Goal: Navigation & Orientation: Find specific page/section

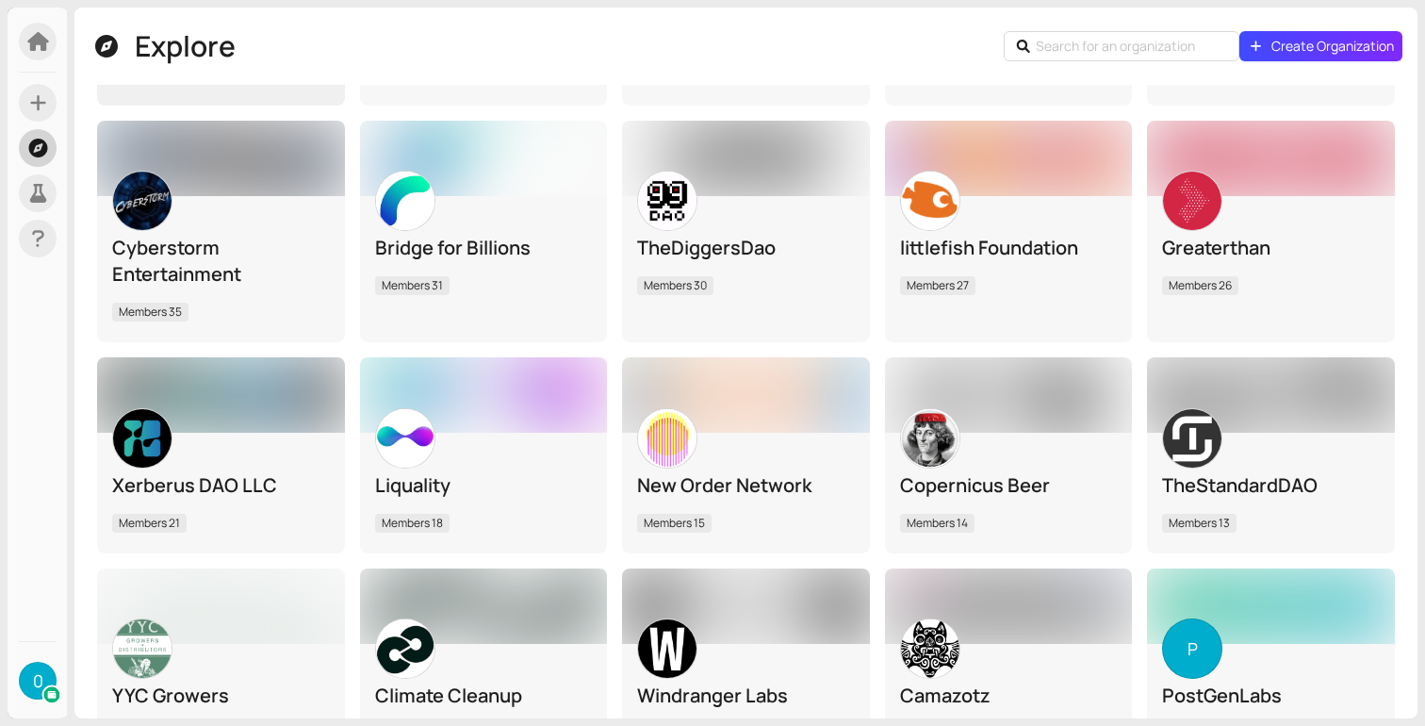
scroll to position [1938, 0]
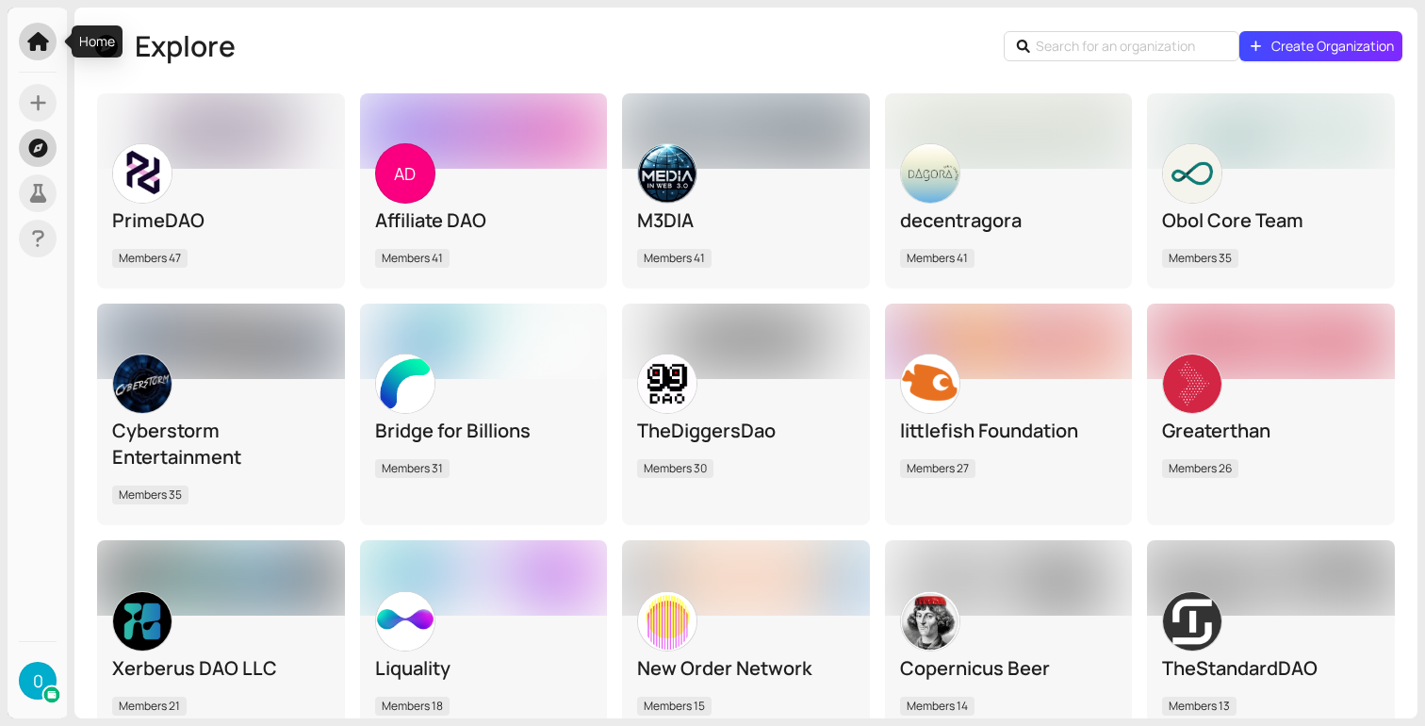
click at [44, 53] on span at bounding box center [38, 42] width 38 height 38
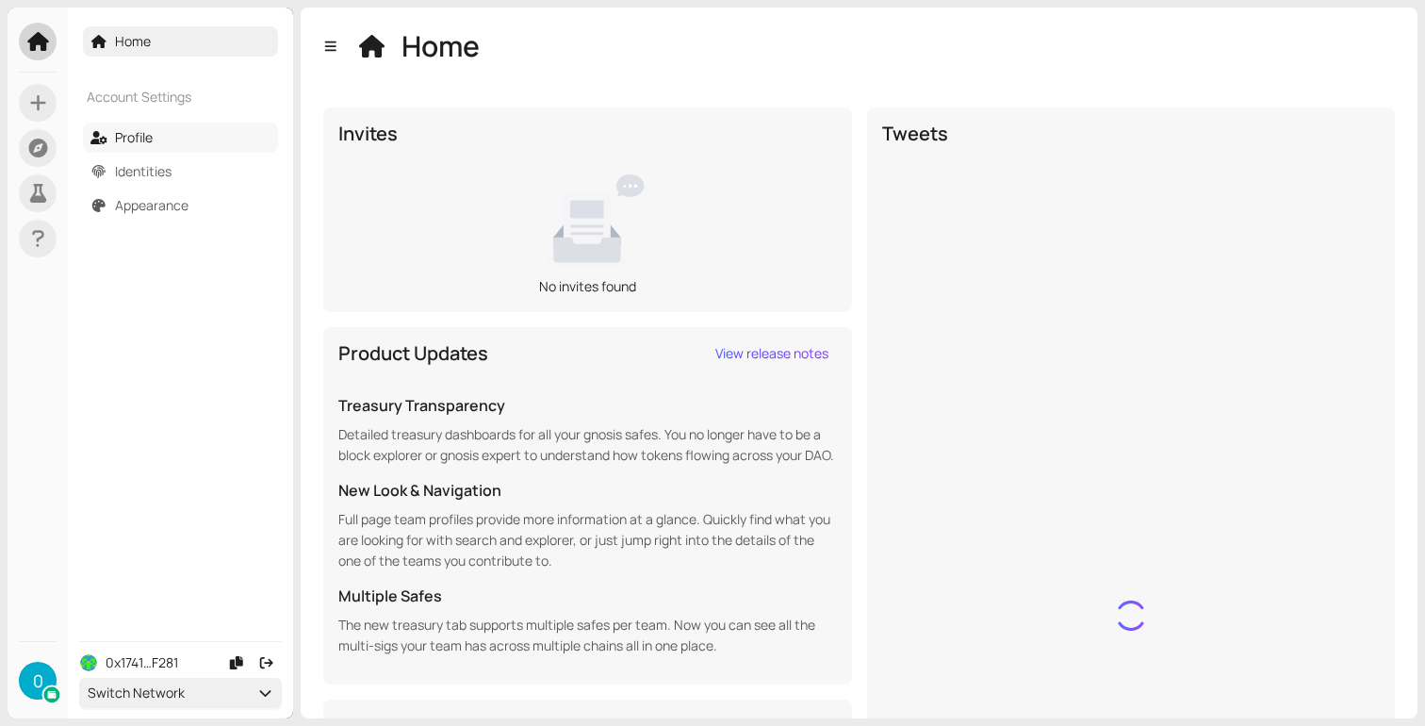
click at [153, 143] on link "Profile" at bounding box center [134, 137] width 38 height 18
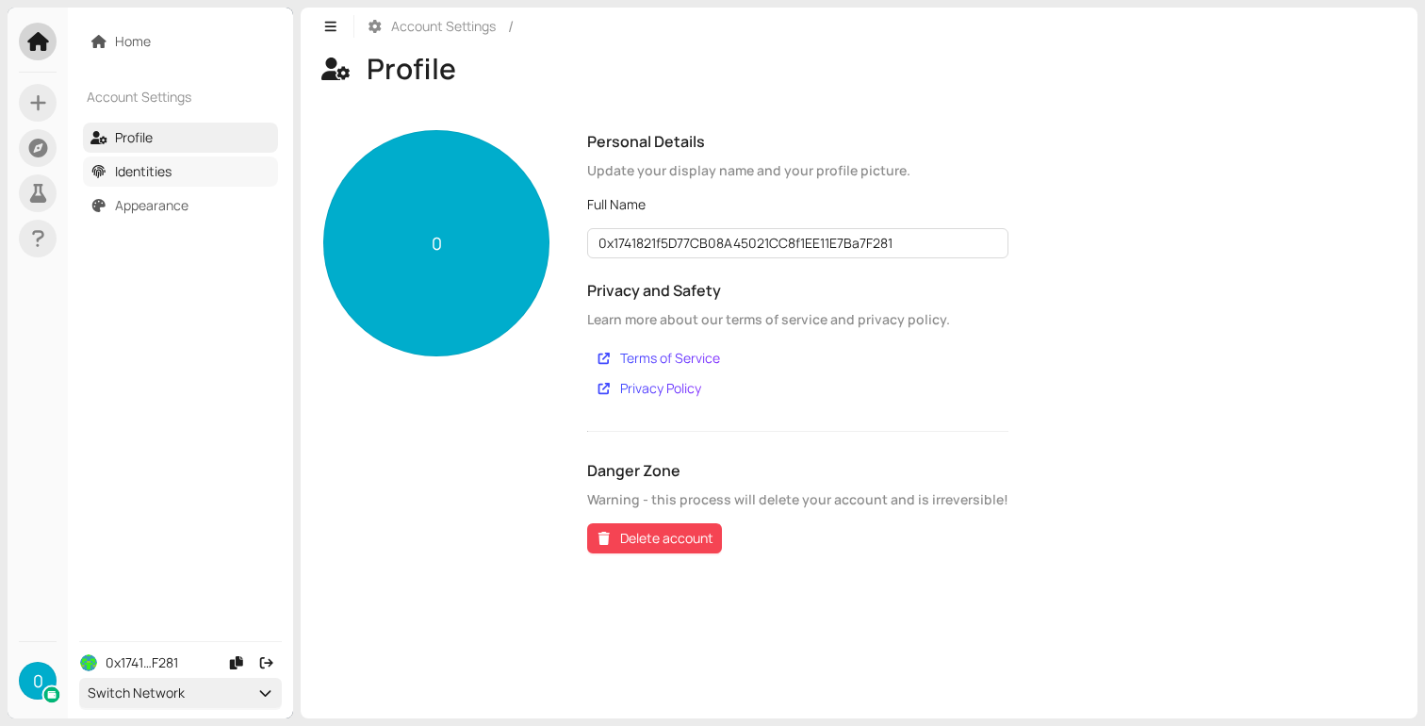
click at [172, 163] on link "Identities" at bounding box center [143, 171] width 57 height 18
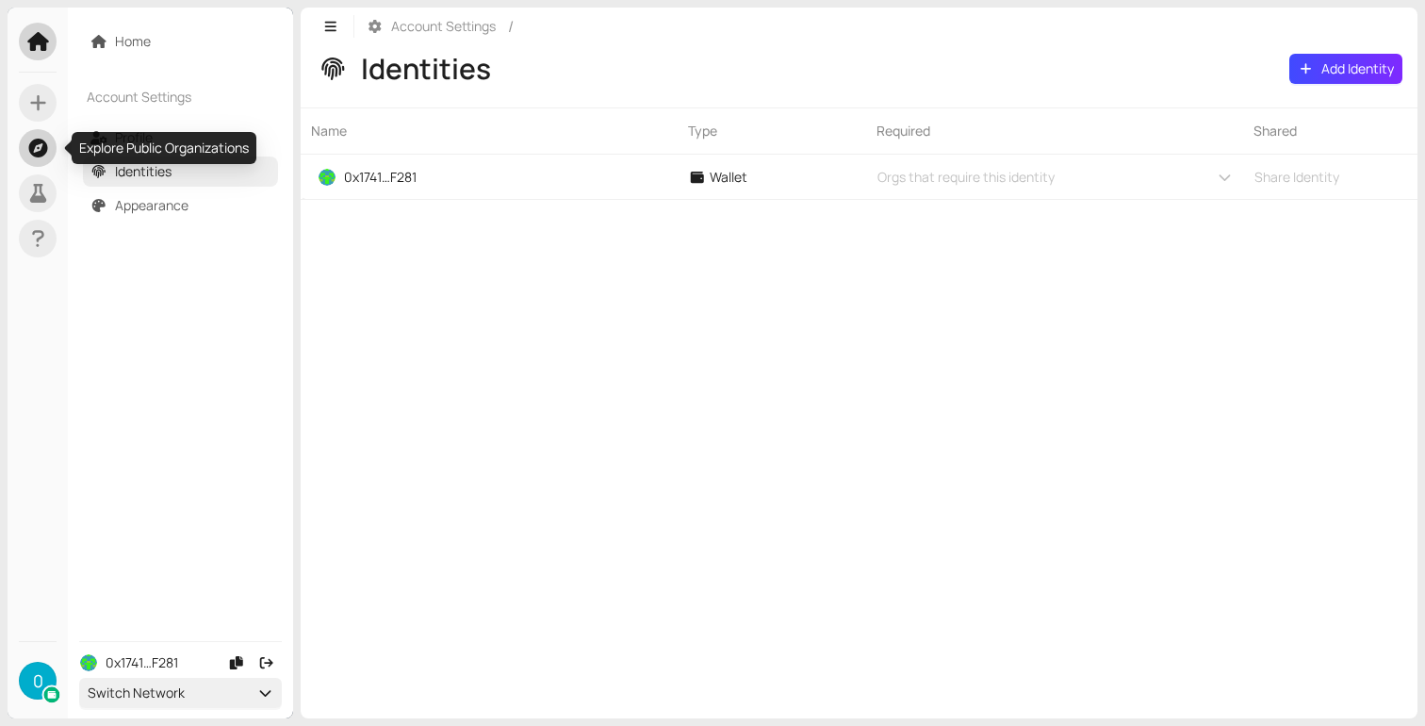
click at [40, 149] on icon at bounding box center [38, 148] width 24 height 19
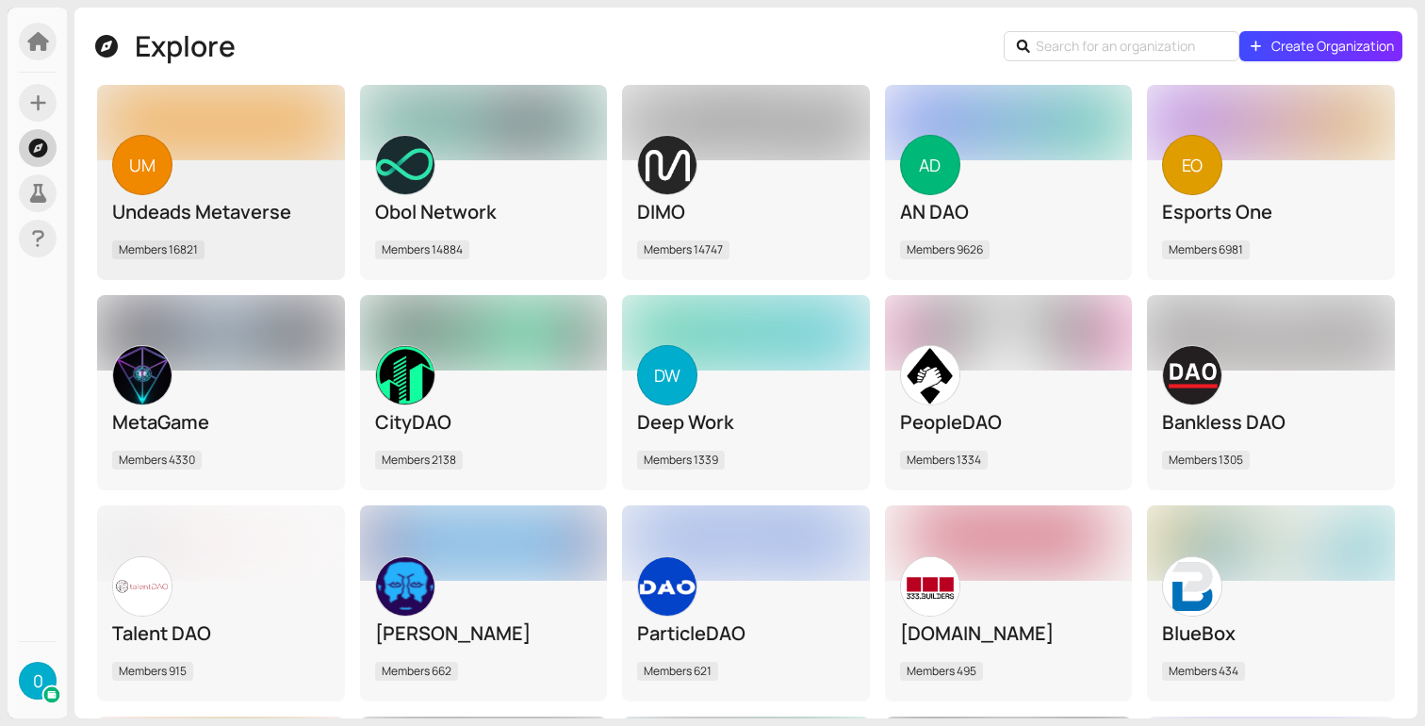
click at [300, 231] on div "UM Undeads Metaverse Members 16821" at bounding box center [221, 219] width 218 height 90
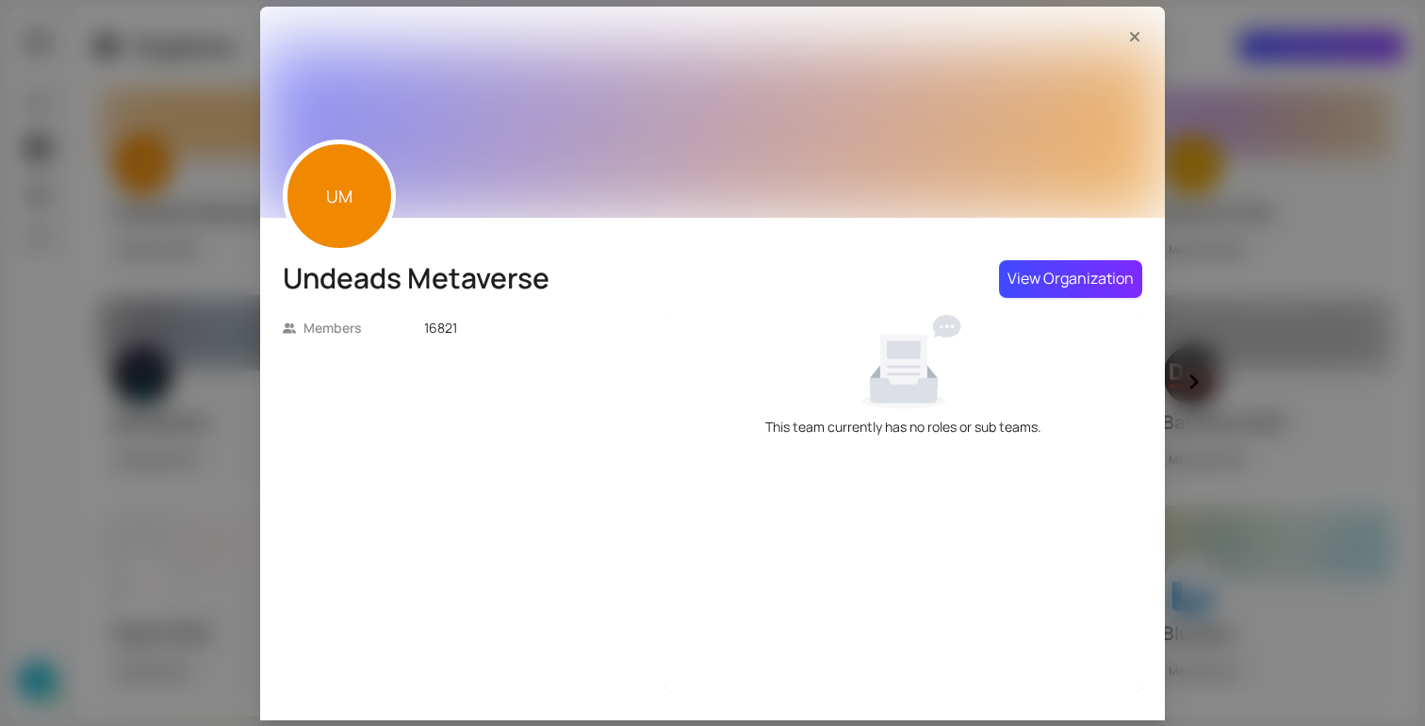
click at [1225, 155] on div "UM Undeads Metaverse Members 16821 View Organization" at bounding box center [712, 363] width 1425 height 726
click at [1137, 31] on icon "Close" at bounding box center [1134, 36] width 19 height 15
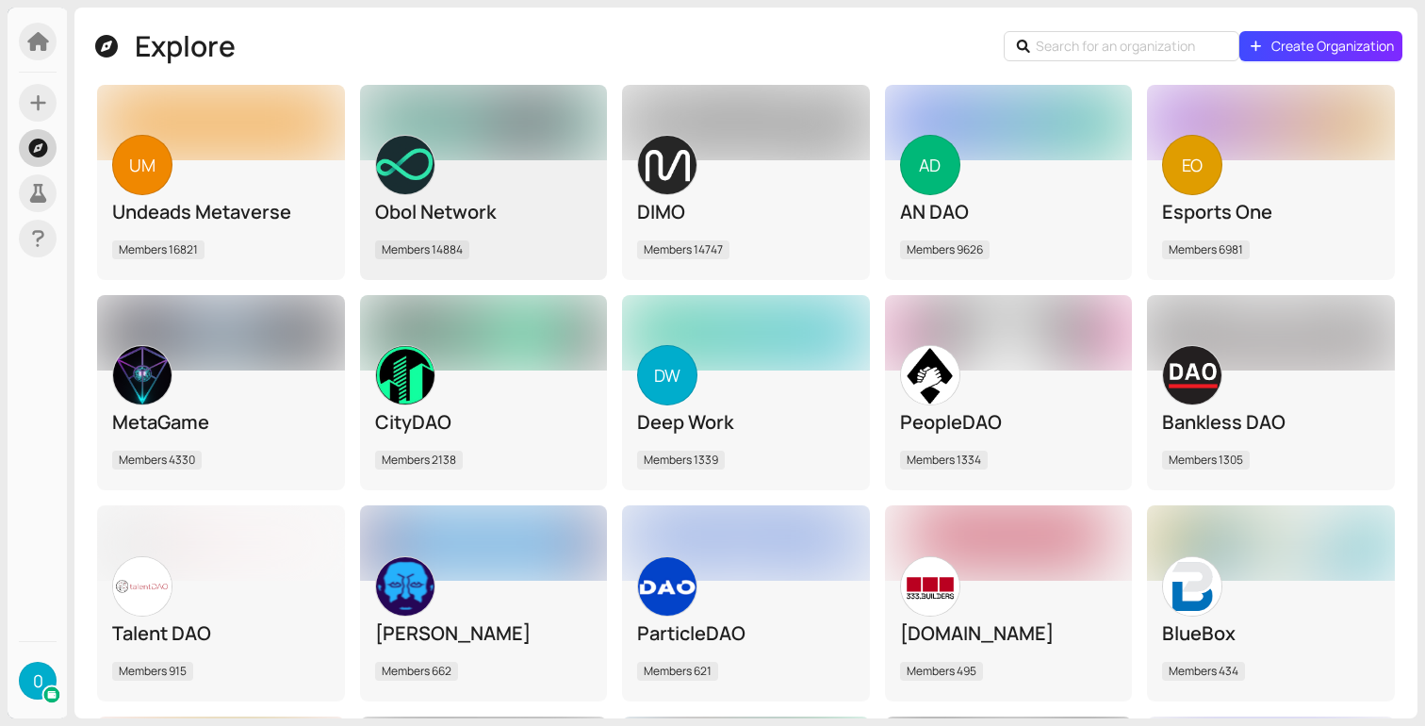
click at [509, 263] on div "Members 14884" at bounding box center [484, 252] width 218 height 25
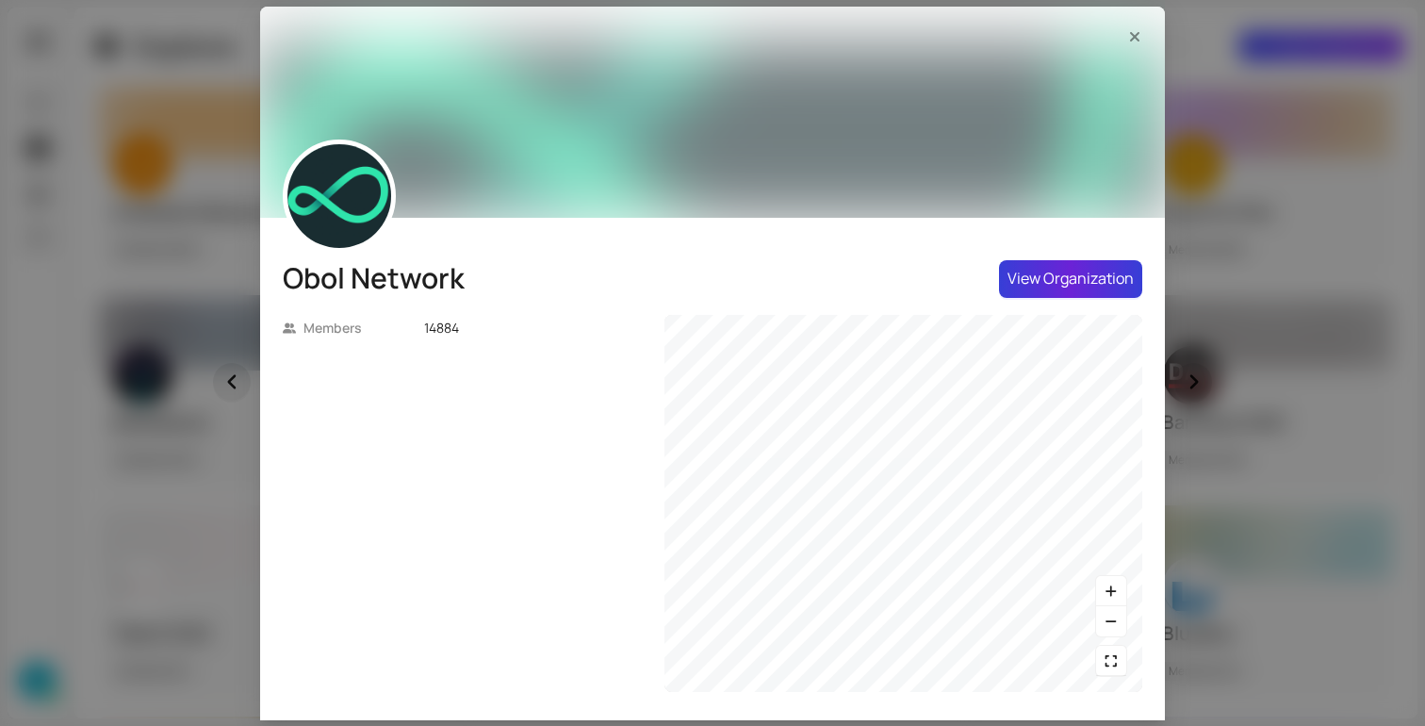
click at [1037, 276] on span "View Organization" at bounding box center [1070, 279] width 126 height 24
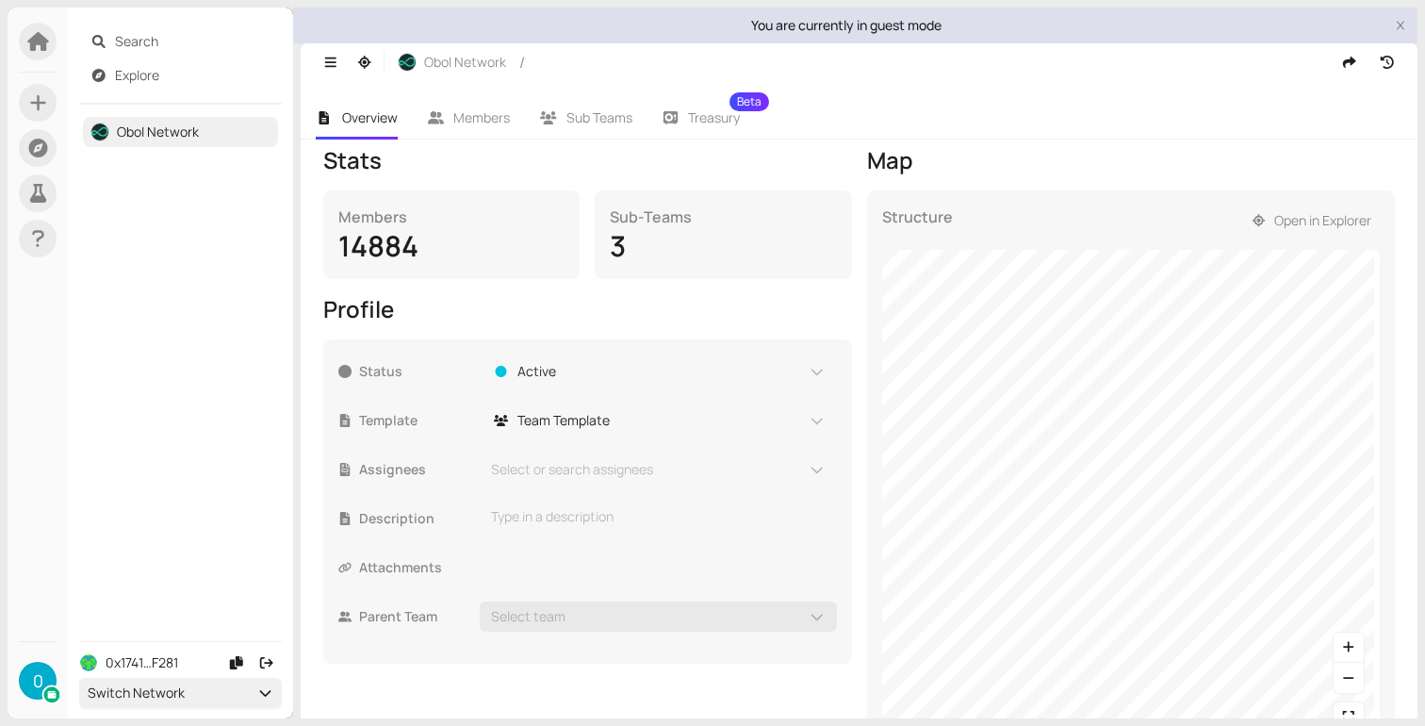
scroll to position [273, 0]
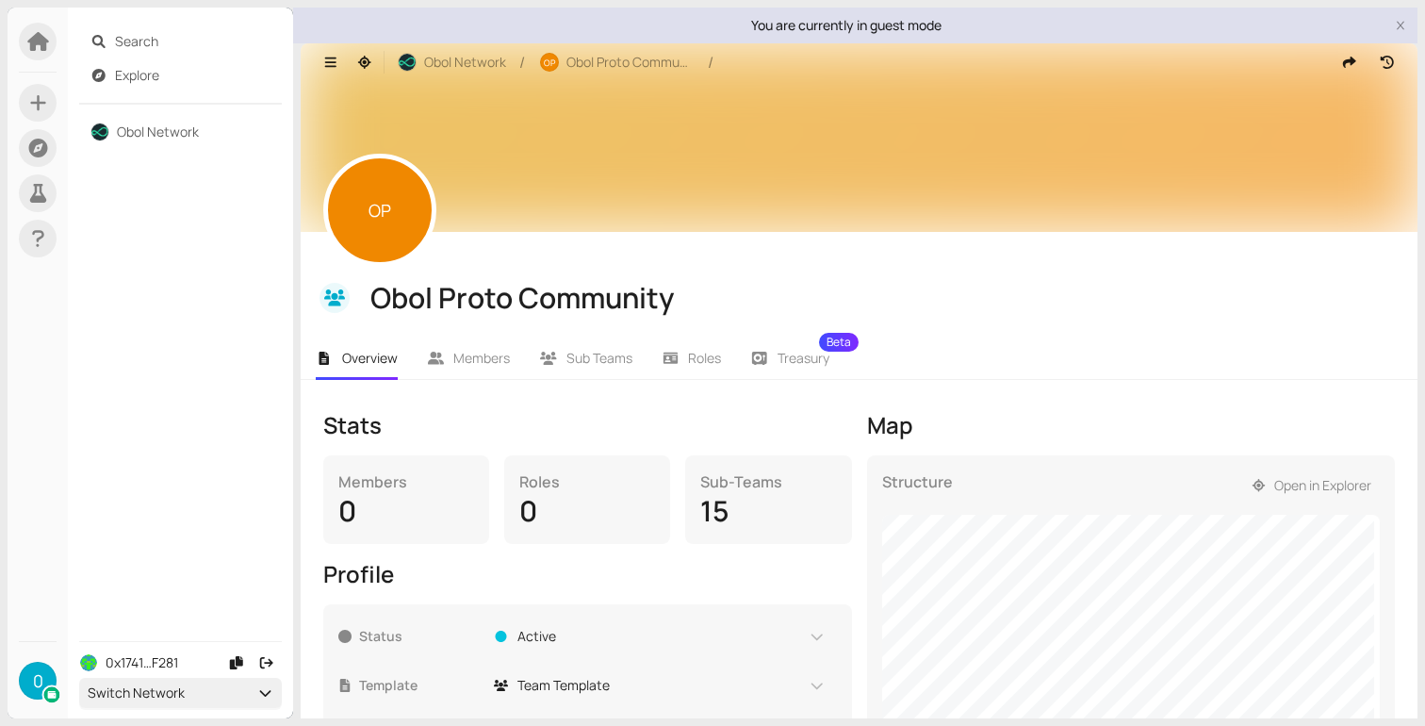
scroll to position [290, 0]
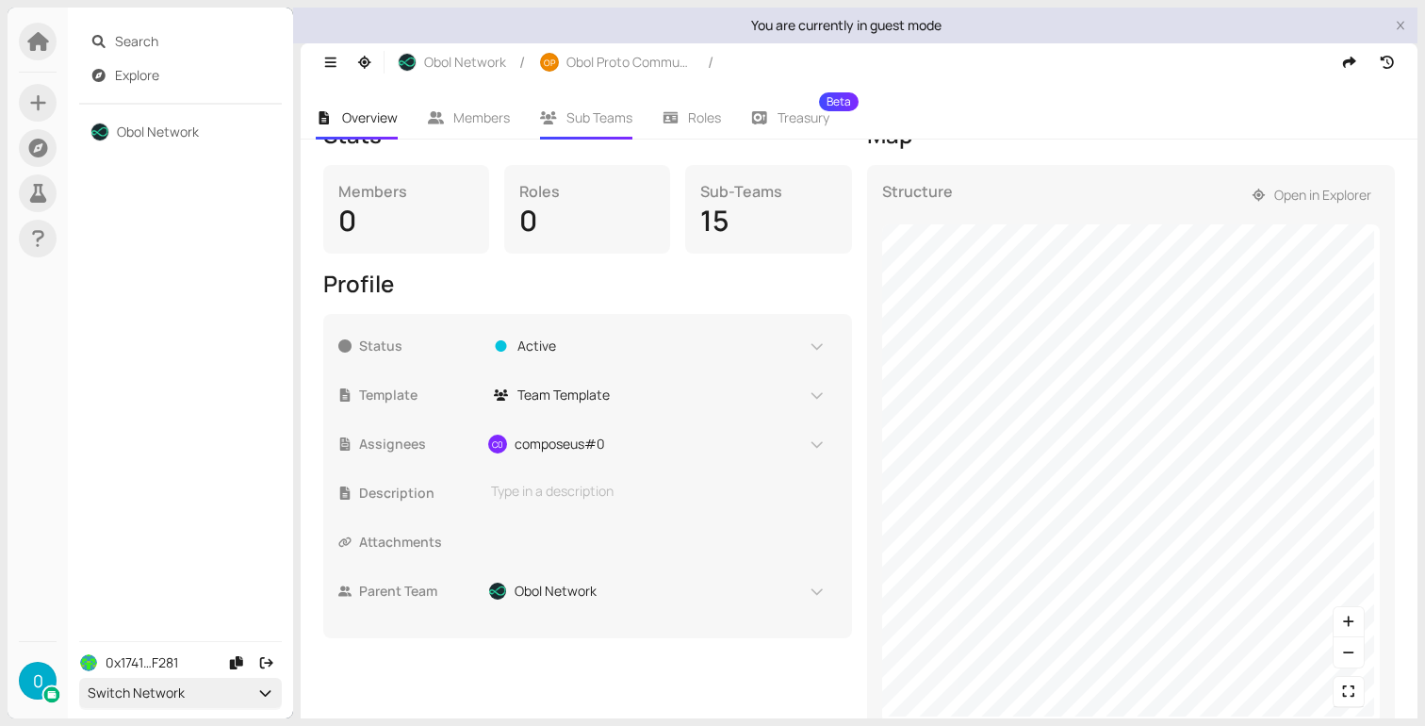
click at [640, 124] on li "Sub Teams" at bounding box center [586, 117] width 123 height 43
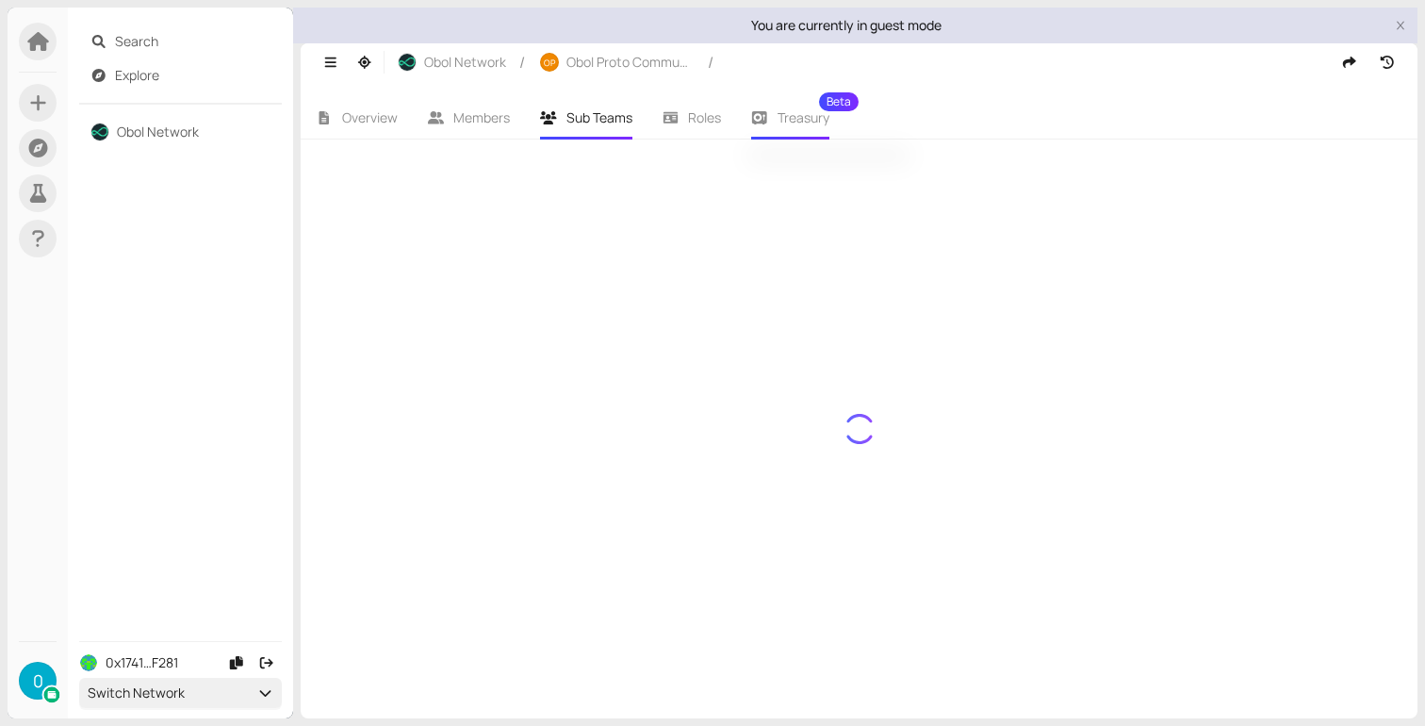
click at [833, 98] on sup "Beta" at bounding box center [839, 101] width 40 height 19
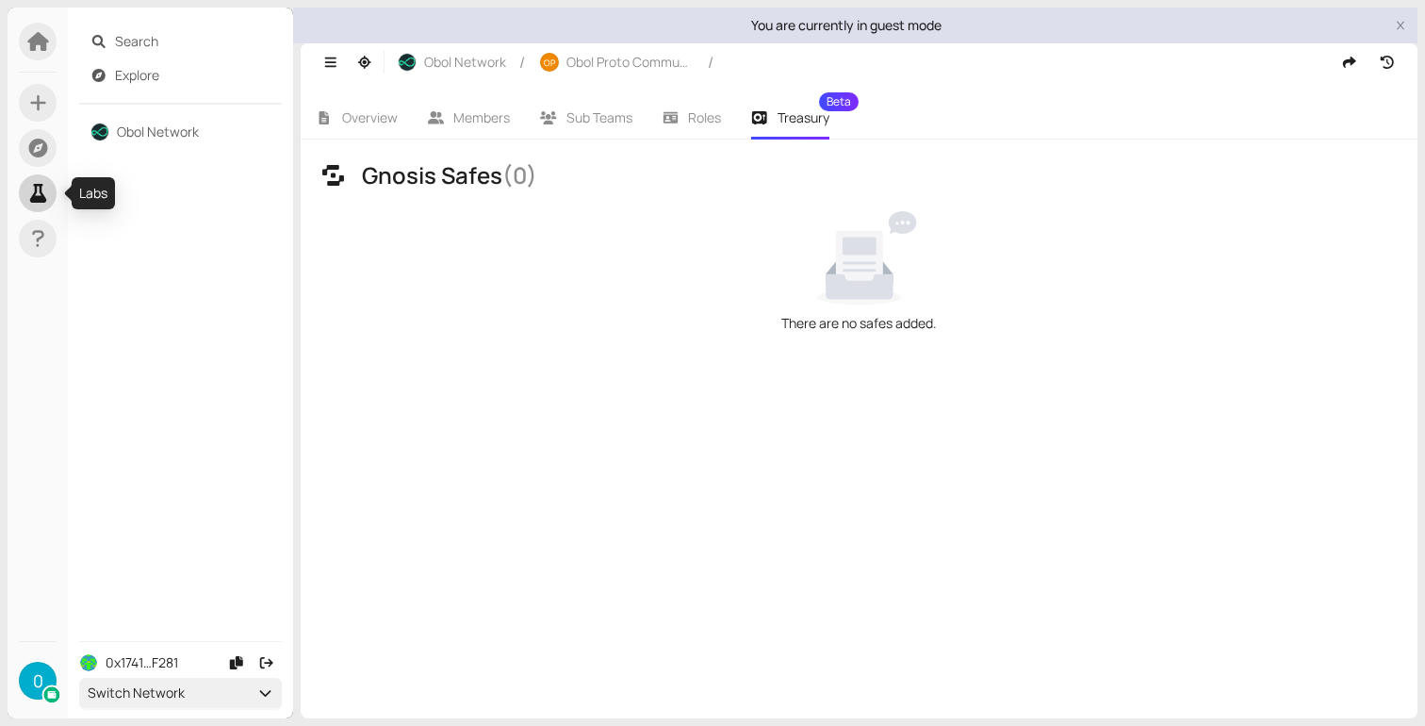
click at [43, 202] on icon at bounding box center [37, 193] width 16 height 19
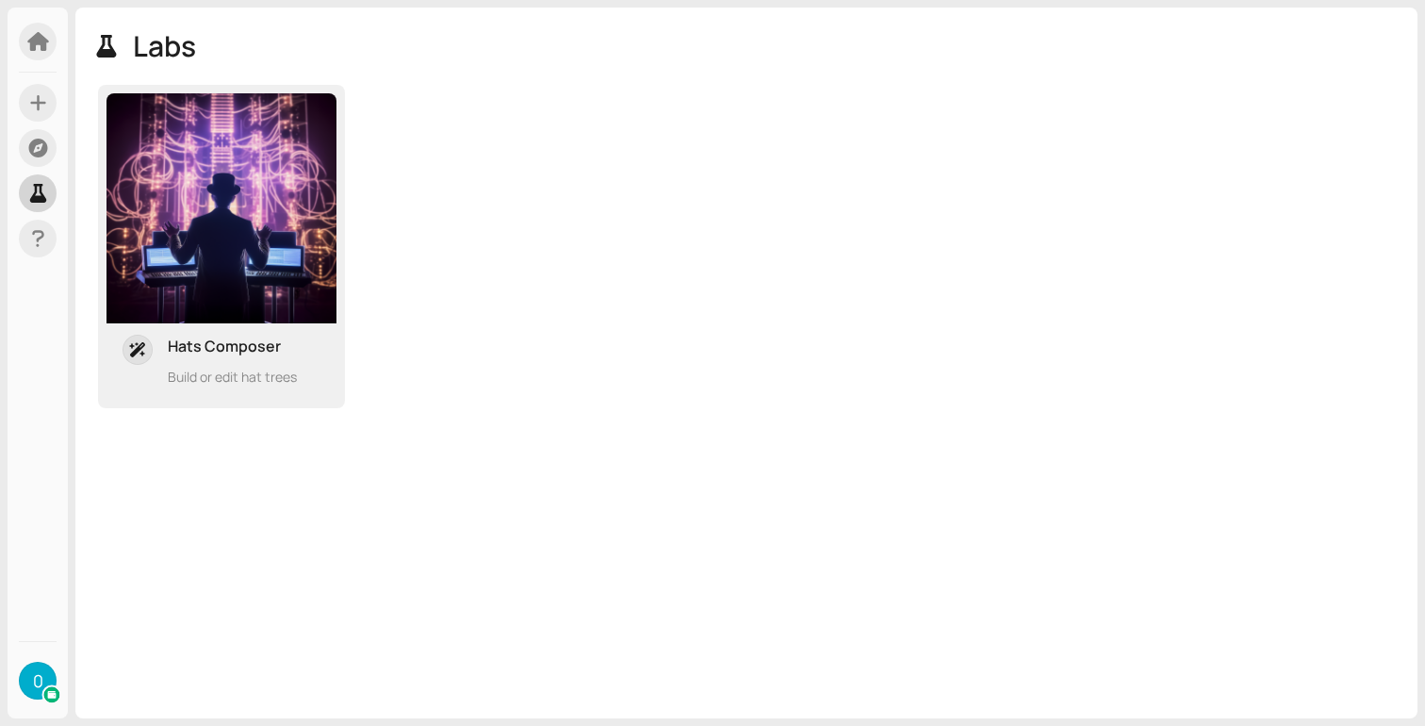
click at [286, 148] on img at bounding box center [221, 208] width 230 height 230
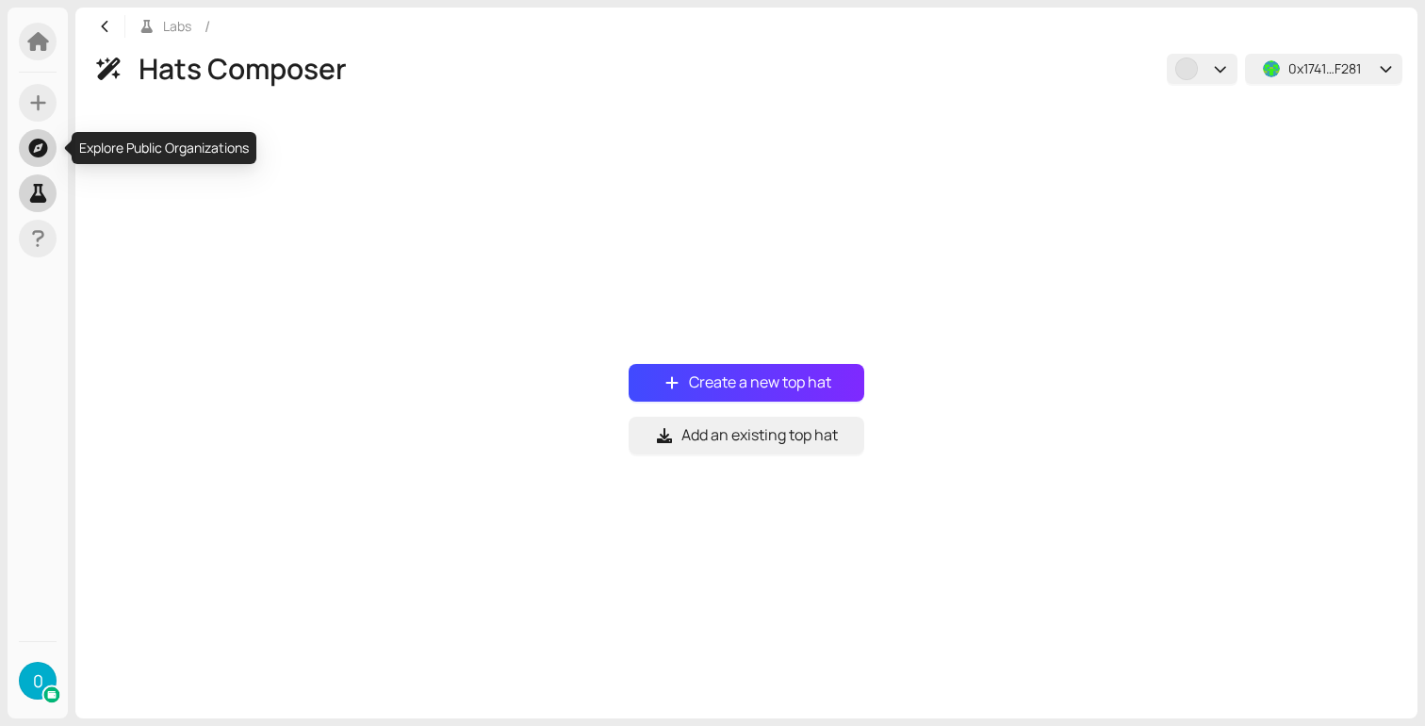
click at [53, 151] on span at bounding box center [38, 148] width 38 height 38
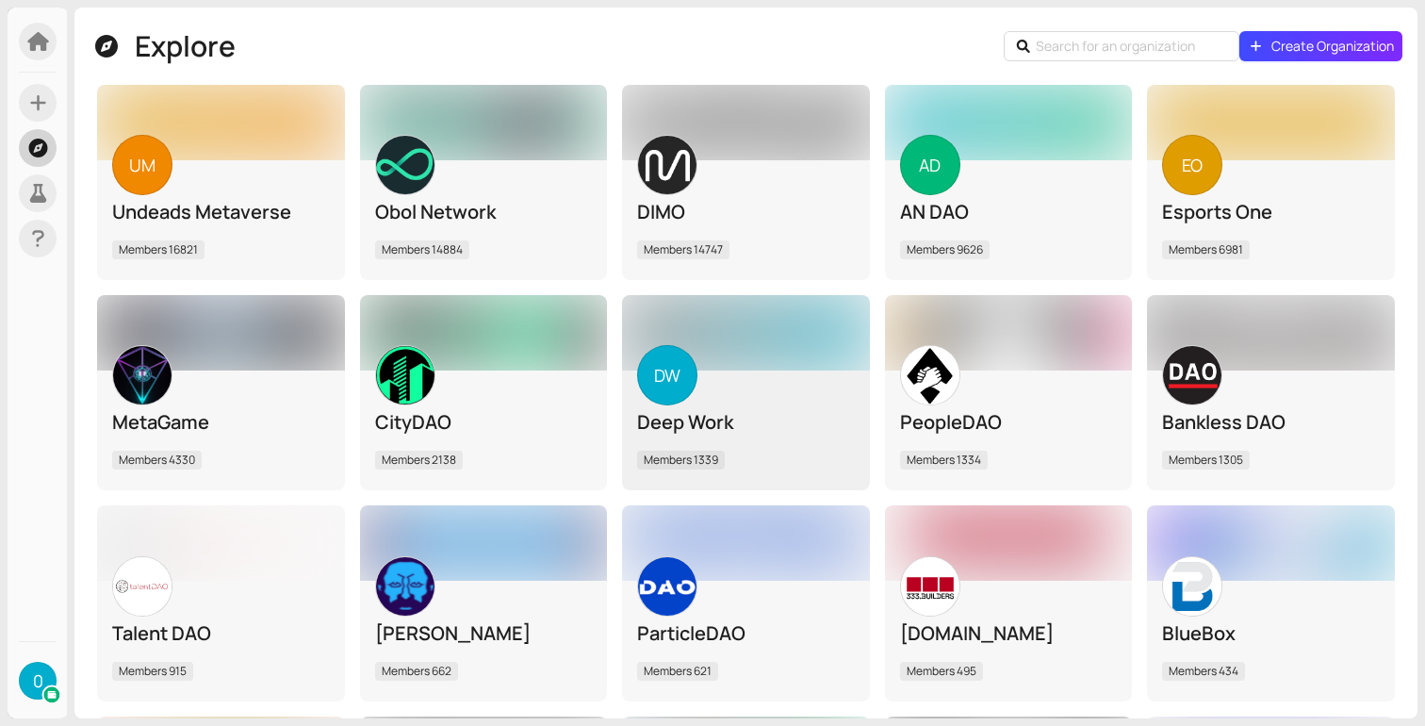
click at [745, 384] on div "DW Deep Work Members 1339" at bounding box center [746, 429] width 248 height 121
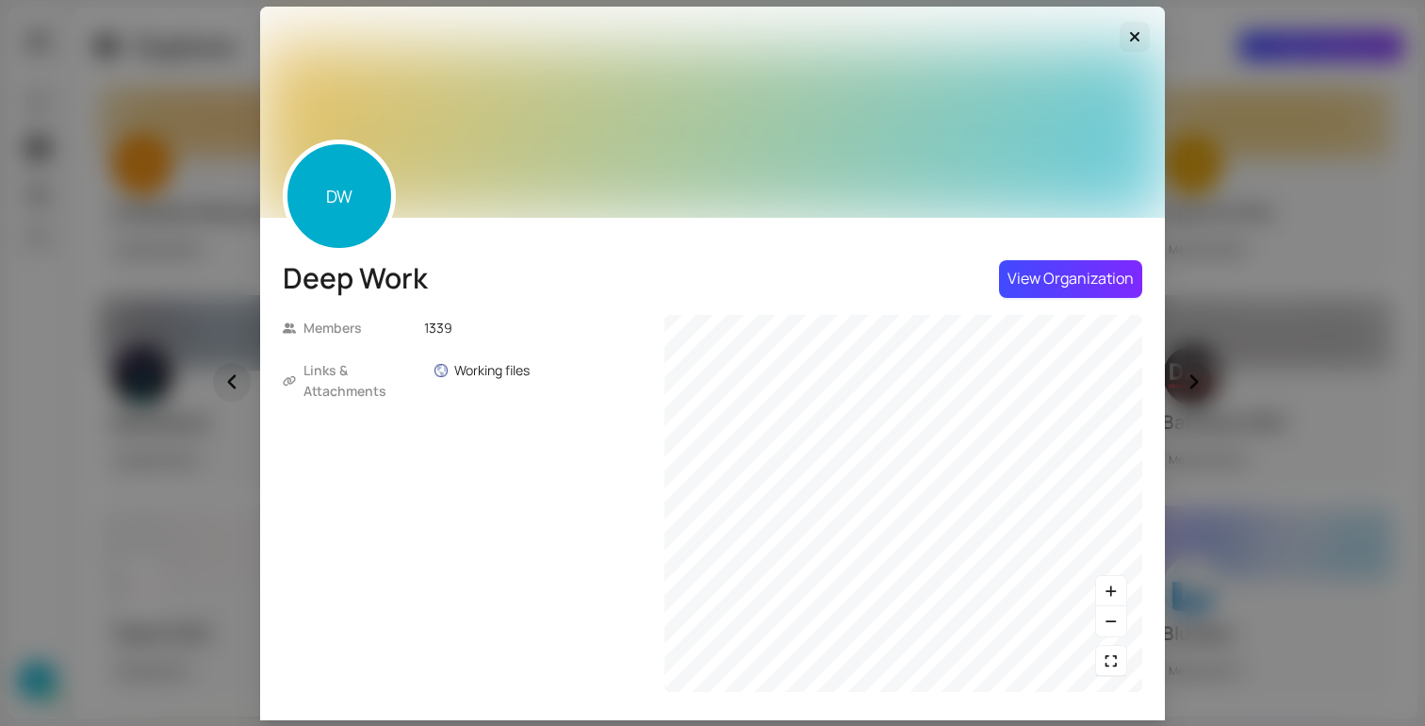
click at [1137, 35] on icon "Close" at bounding box center [1134, 36] width 19 height 15
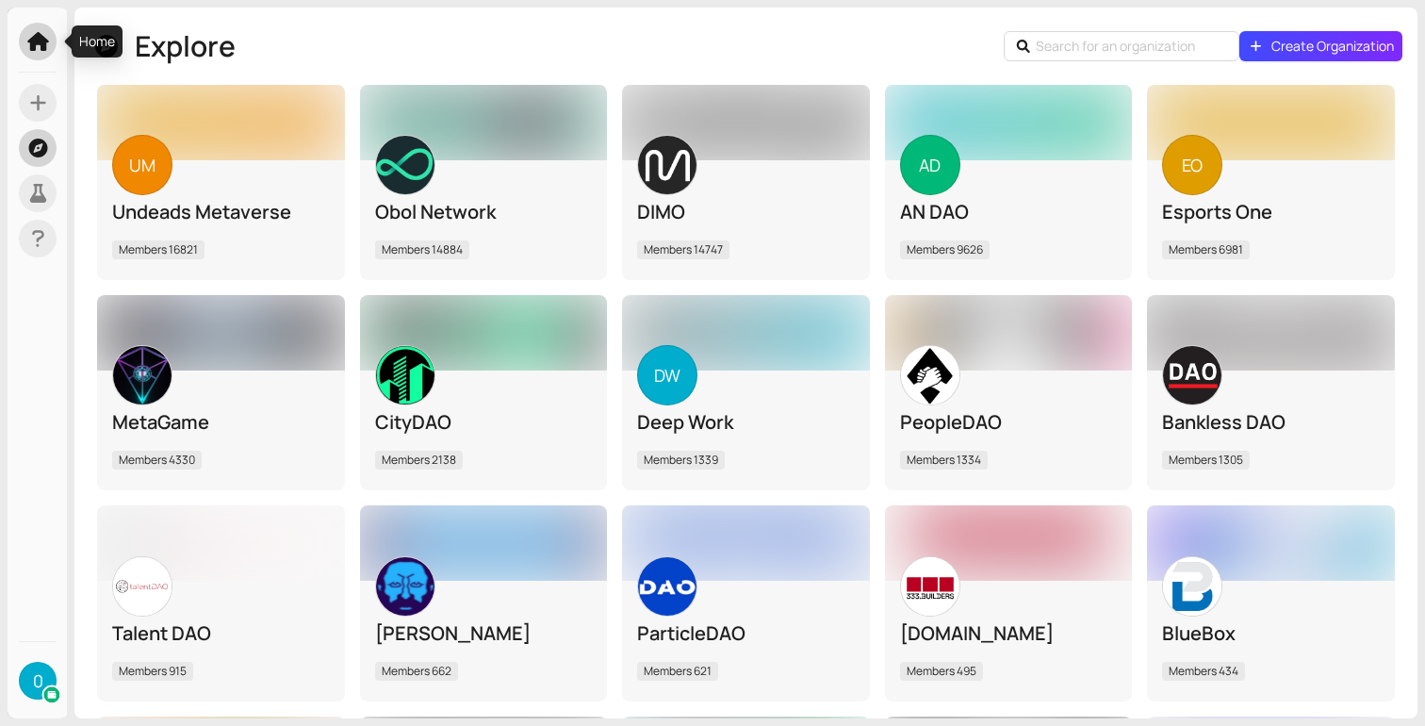
click at [48, 52] on span at bounding box center [38, 42] width 38 height 38
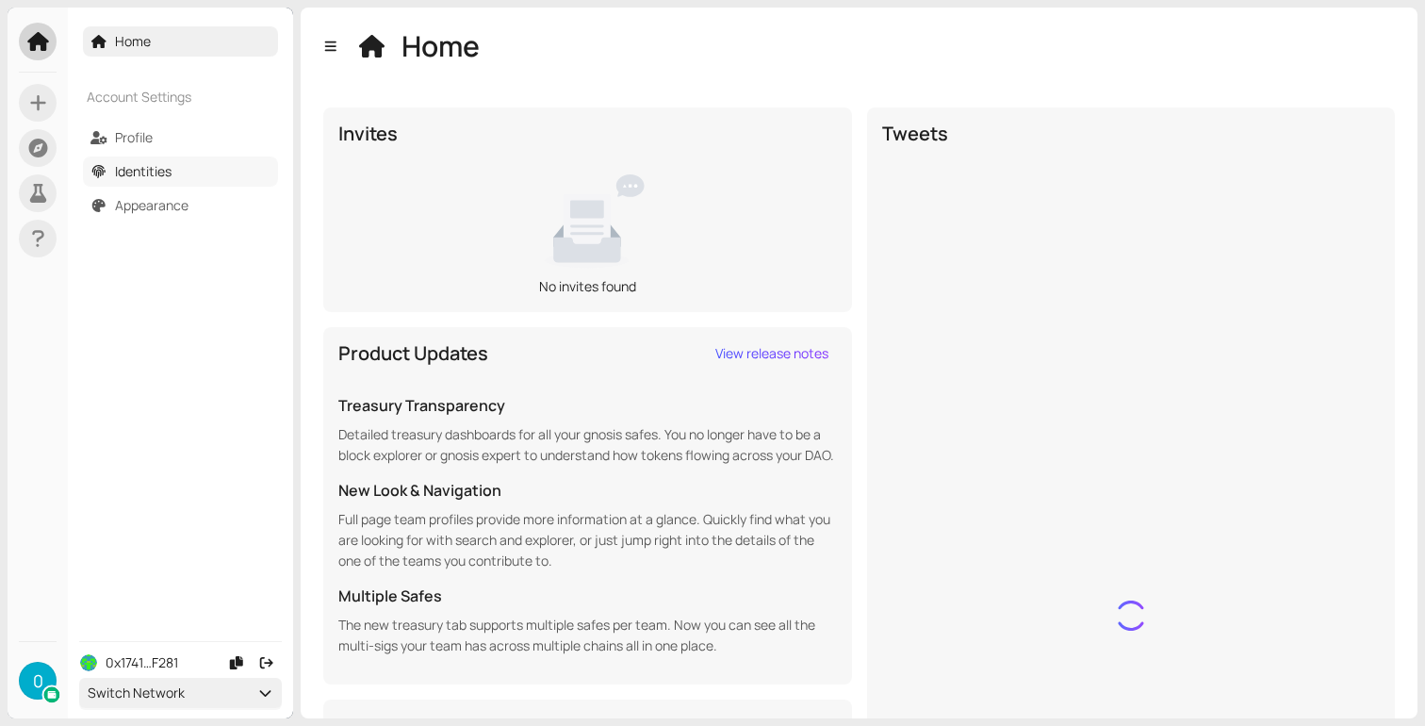
click at [172, 178] on link "Identities" at bounding box center [143, 171] width 57 height 18
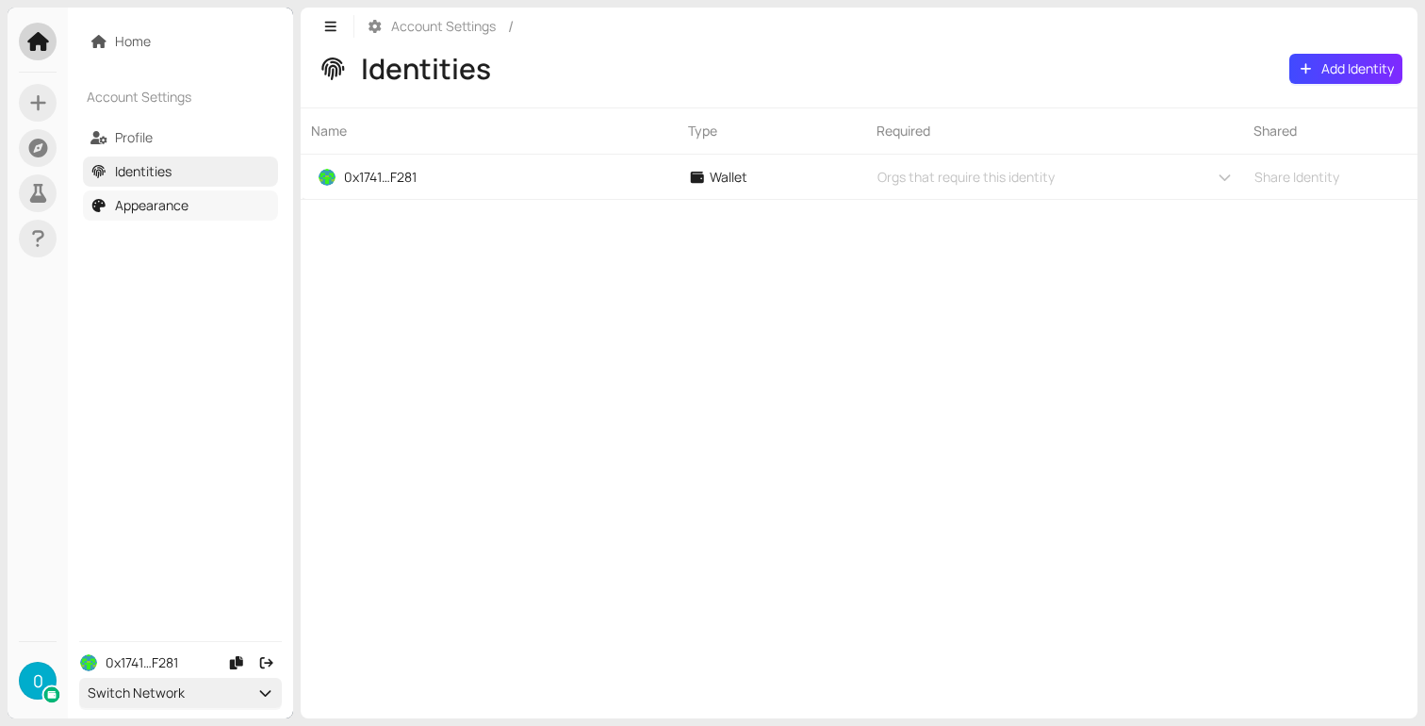
click at [188, 205] on link "Appearance" at bounding box center [152, 205] width 74 height 18
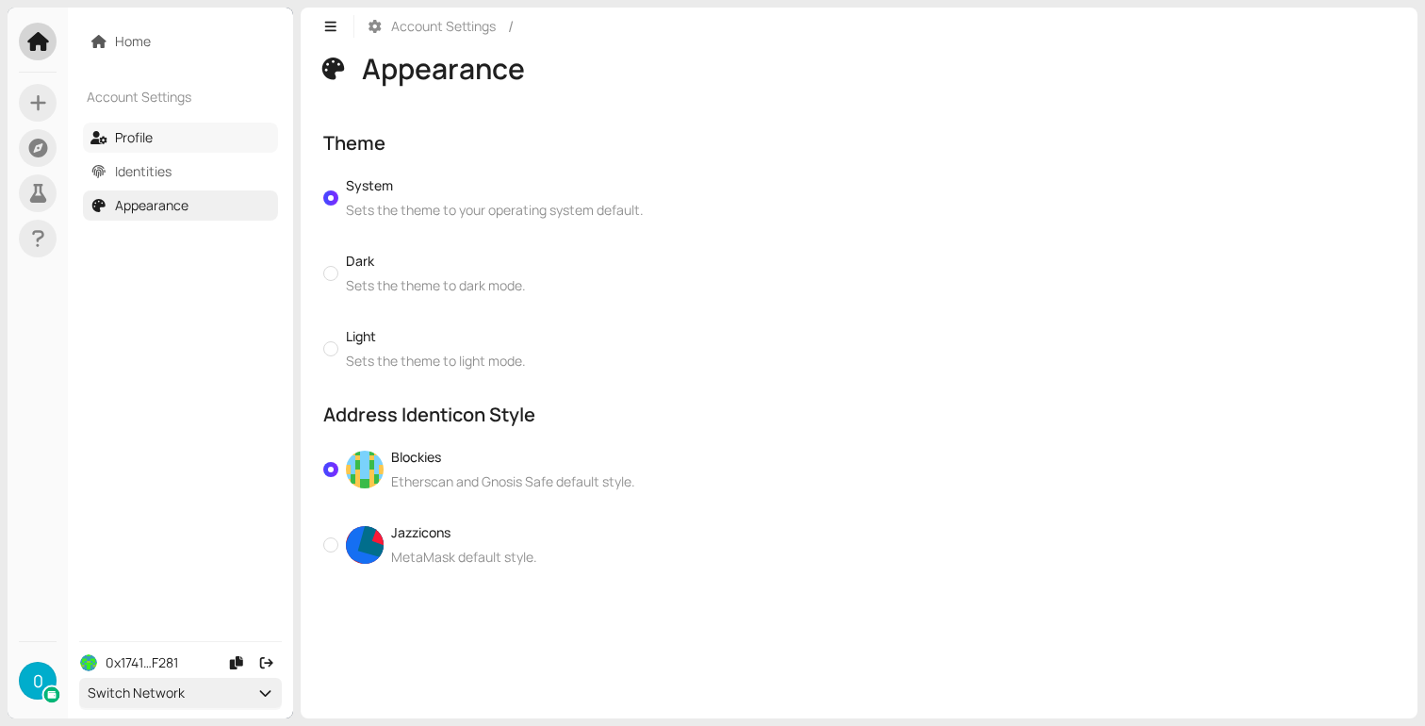
click at [153, 143] on link "Profile" at bounding box center [134, 137] width 38 height 18
